Goal: Check status: Check status

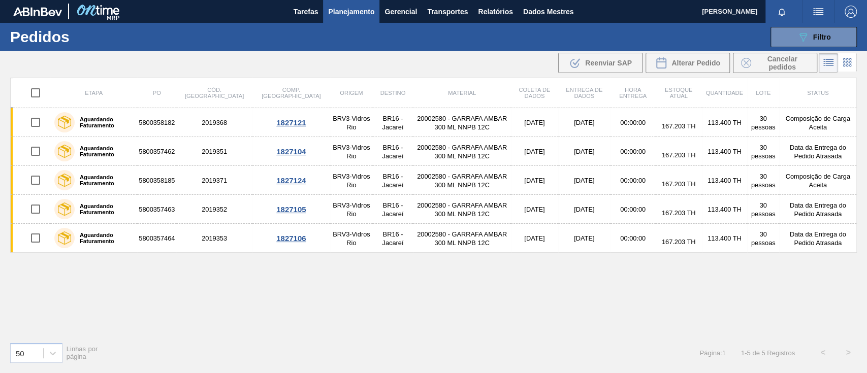
click at [817, 28] on button "089F7B8B-B2A5-4AFE-B5C0-19BA573D28AC Filtro" at bounding box center [814, 37] width 86 height 20
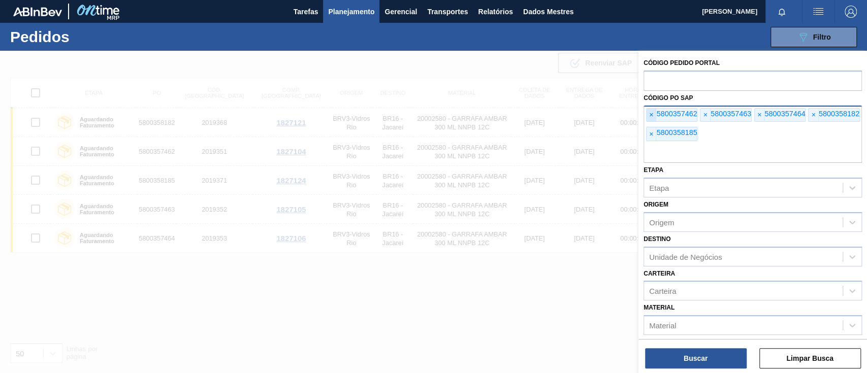
click at [649, 115] on font "×" at bounding box center [651, 115] width 4 height 8
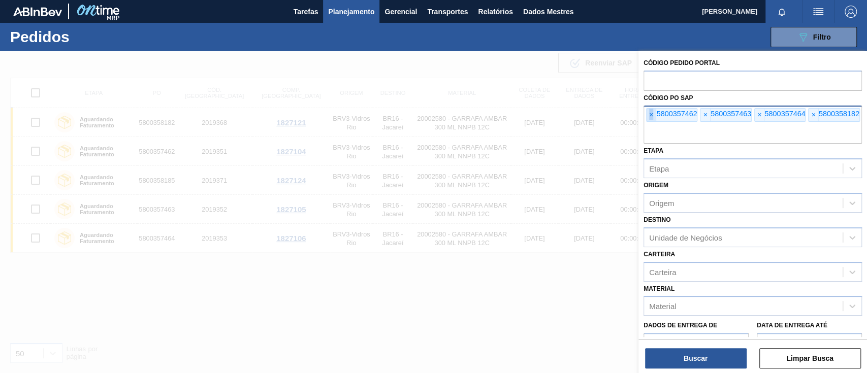
click at [649, 115] on font "×" at bounding box center [651, 115] width 4 height 8
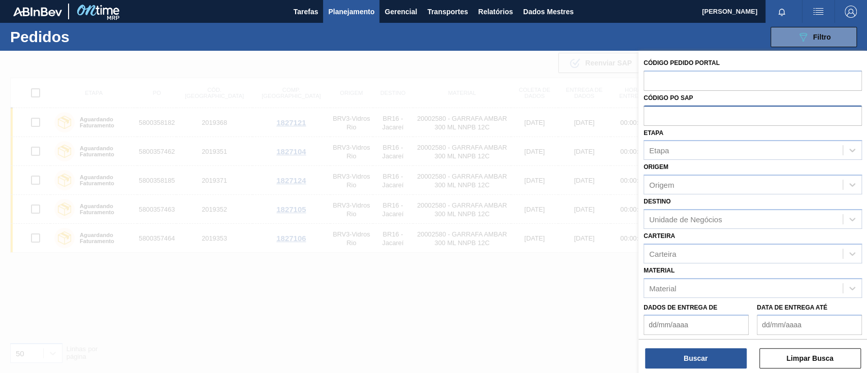
paste input "5800364073."
type input "5800364073"
click at [702, 353] on button "Buscar" at bounding box center [696, 358] width 102 height 20
